Goal: Task Accomplishment & Management: Find specific page/section

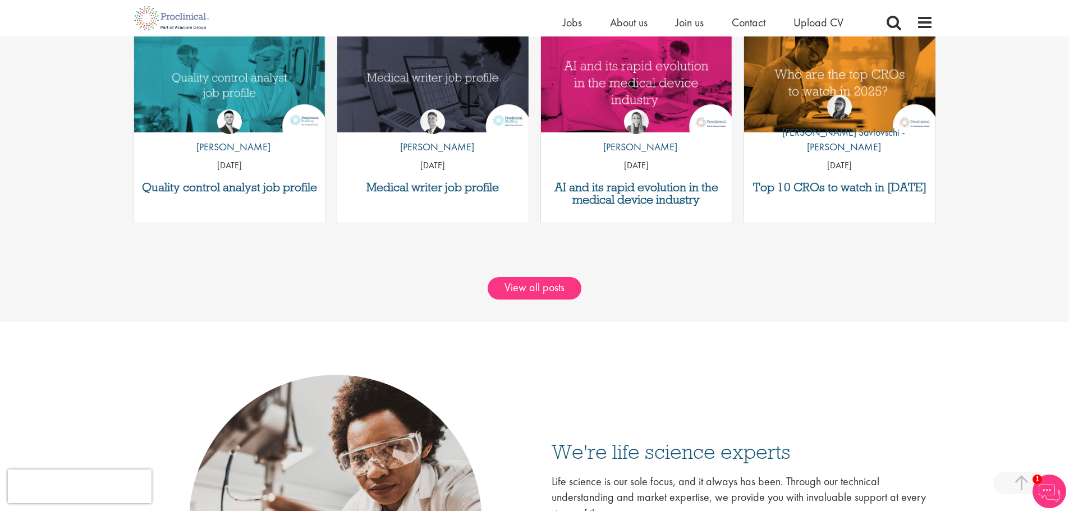
scroll to position [1402, 0]
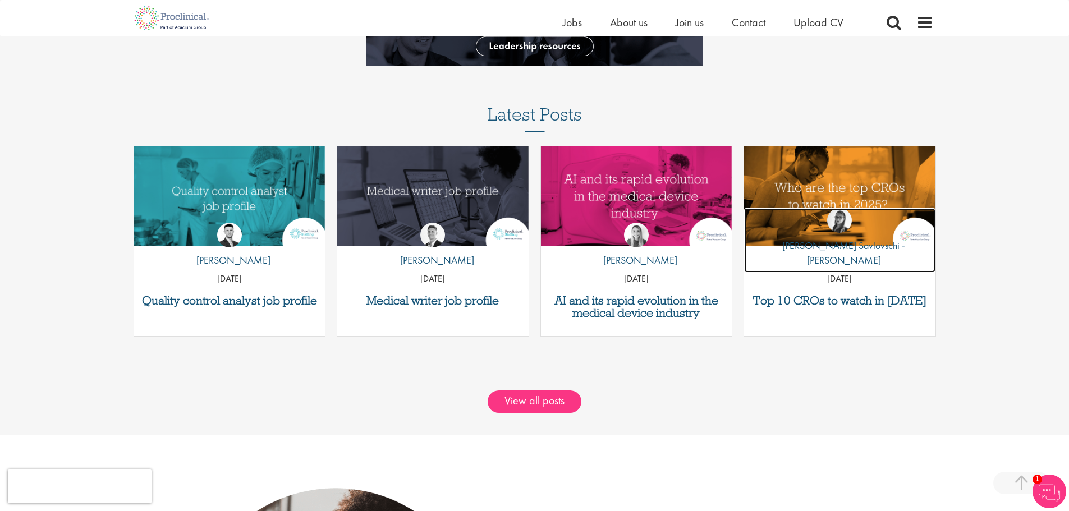
click at [833, 233] on img at bounding box center [839, 220] width 25 height 25
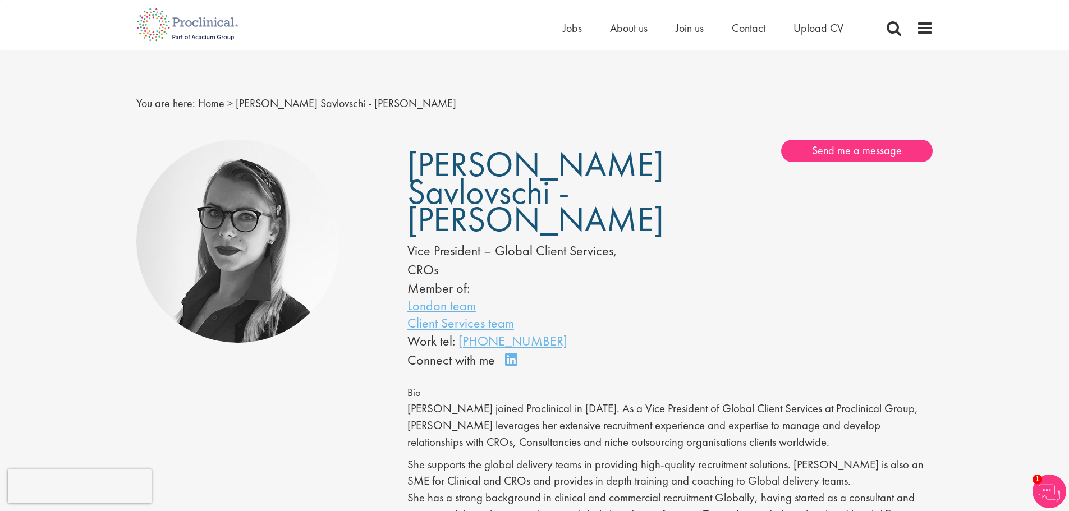
click at [573, 38] on div "Home Jobs About us Join us Contact Upload CV" at bounding box center [717, 31] width 309 height 22
click at [572, 31] on span "Jobs" at bounding box center [572, 28] width 19 height 15
